Goal: Find specific page/section: Find specific page/section

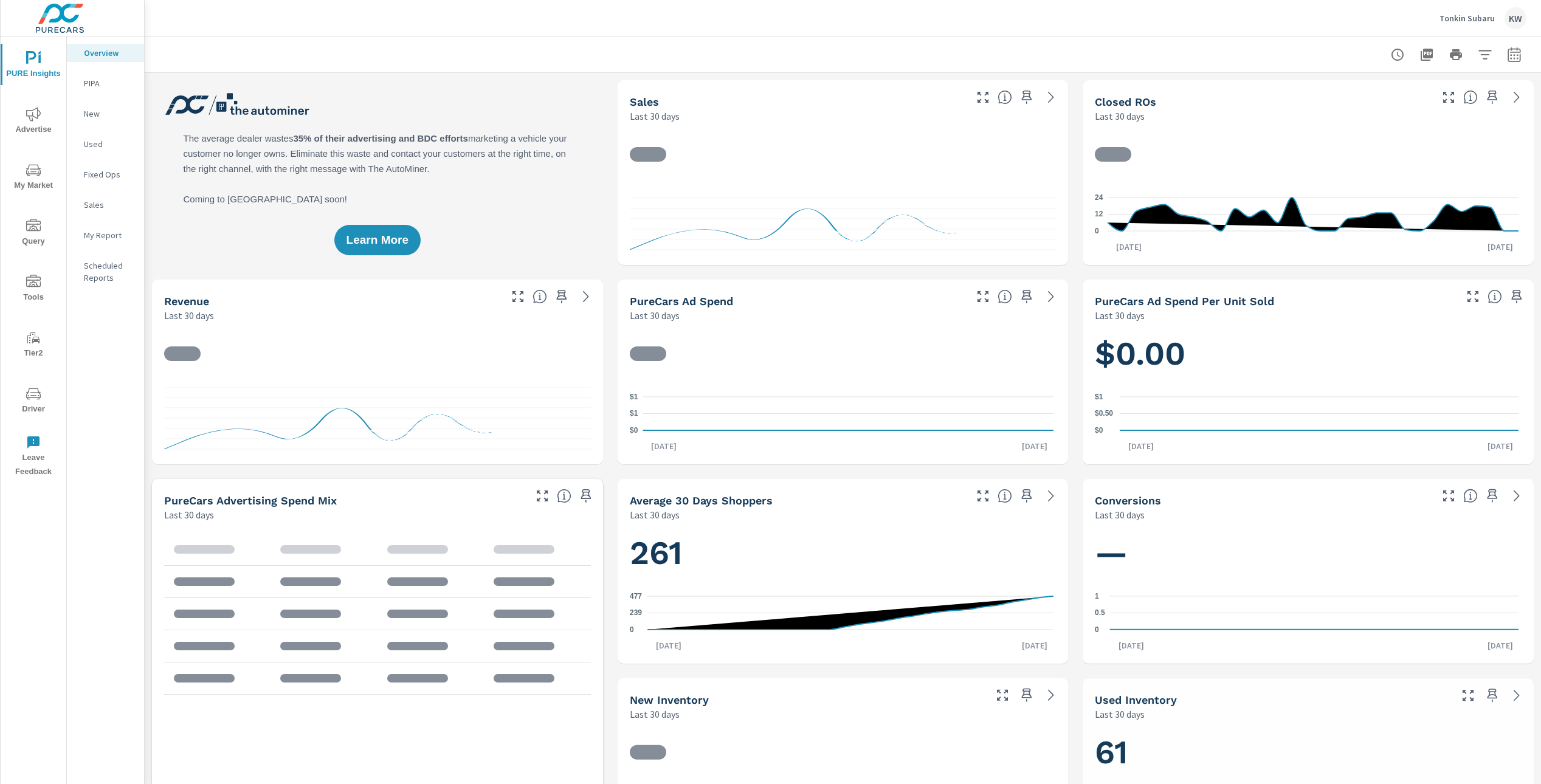
scroll to position [1, 0]
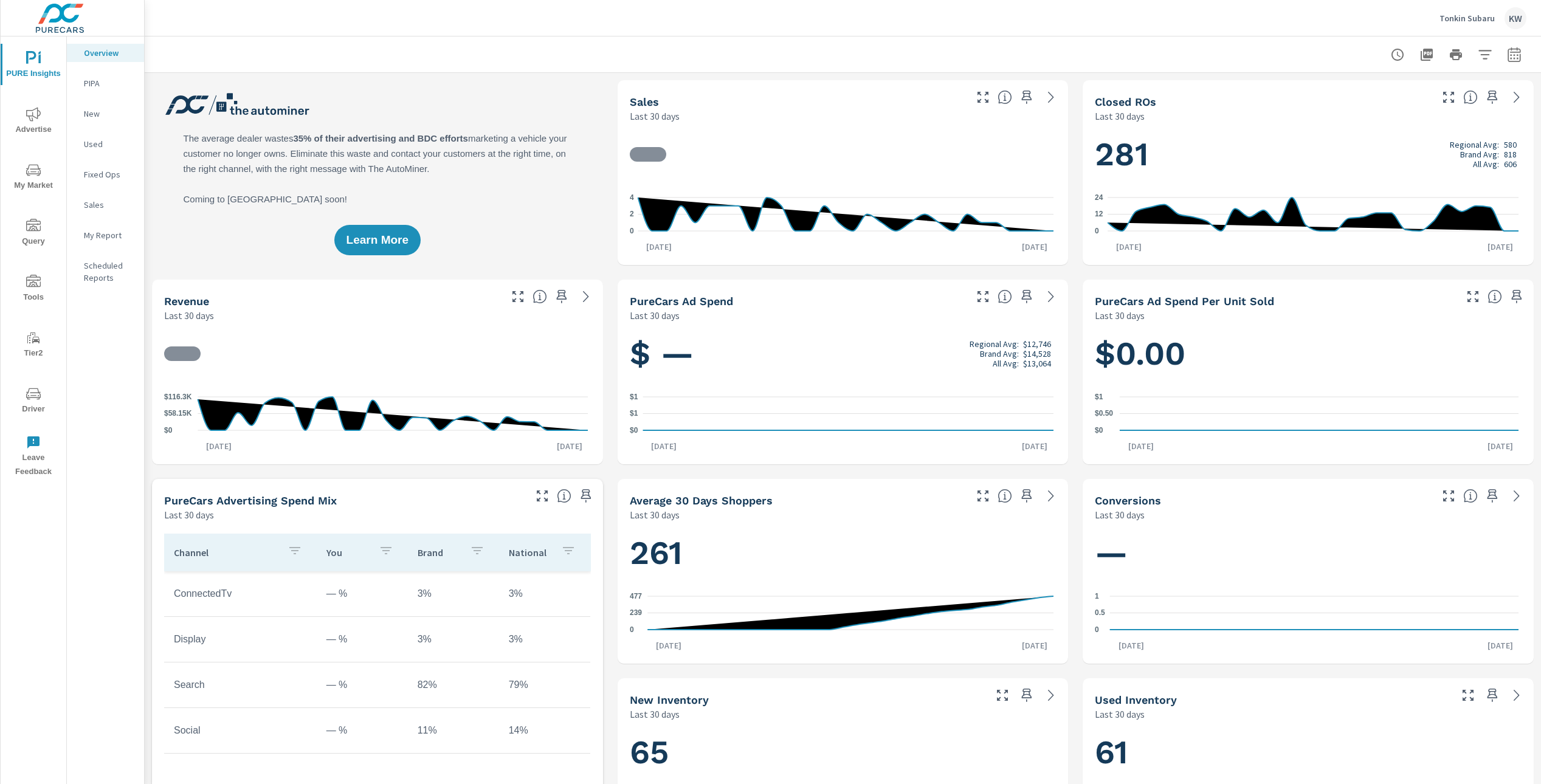
click at [38, 406] on span "Driver" at bounding box center [33, 401] width 58 height 29
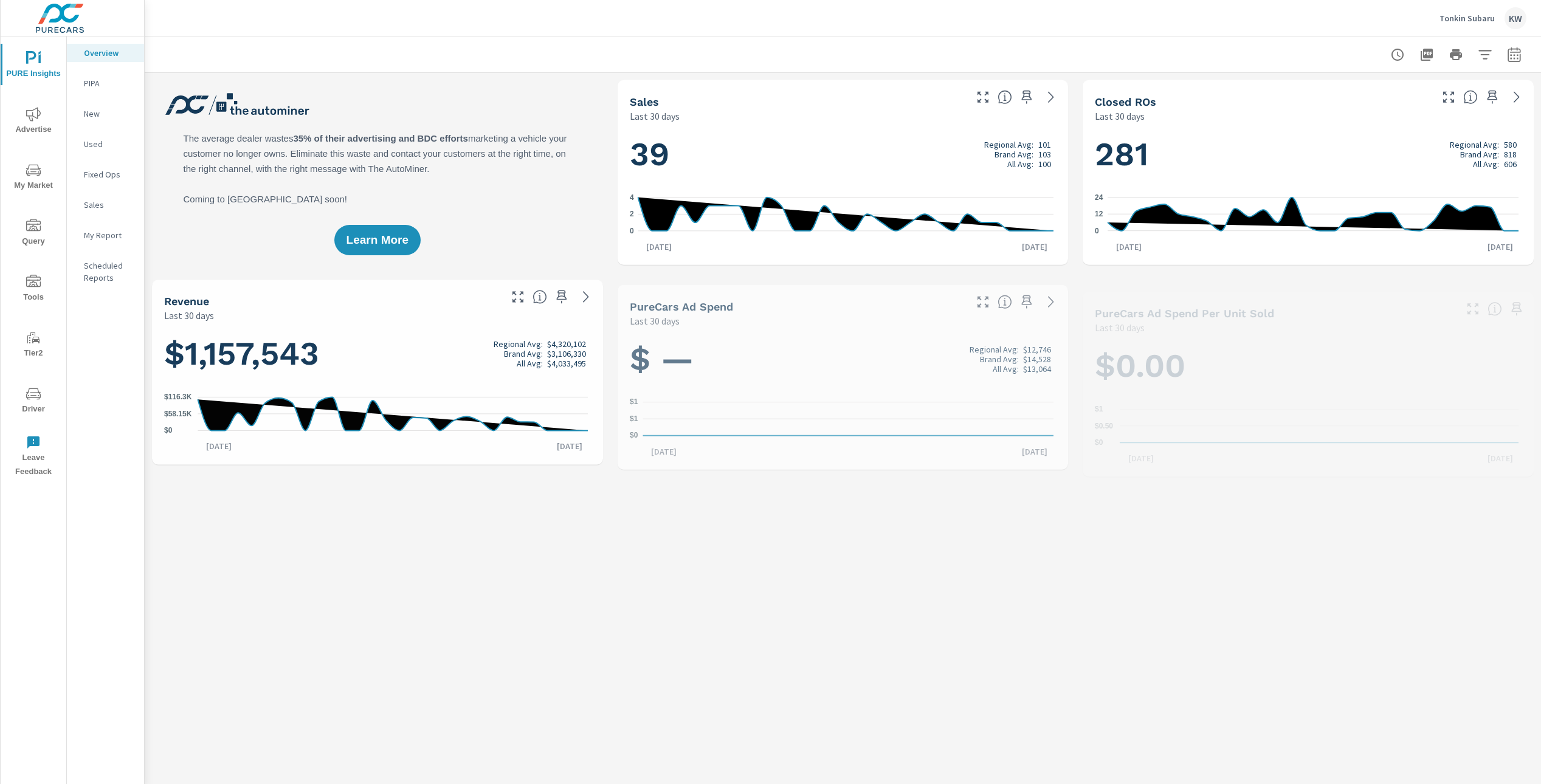
scroll to position [1, 0]
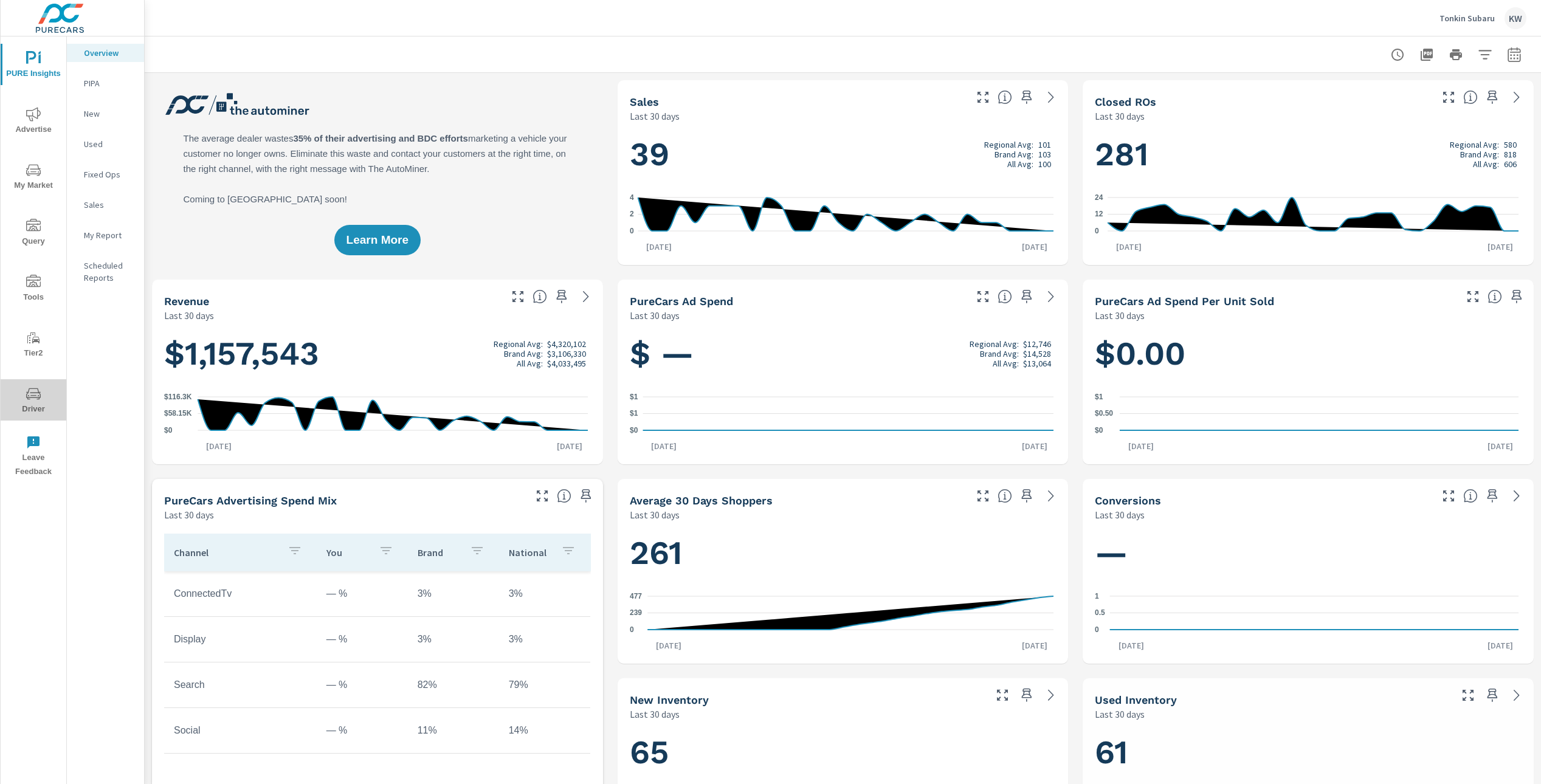
click at [43, 410] on span "Driver" at bounding box center [33, 401] width 58 height 29
click at [39, 400] on span "Driver" at bounding box center [33, 401] width 58 height 29
